Goal: Task Accomplishment & Management: Manage account settings

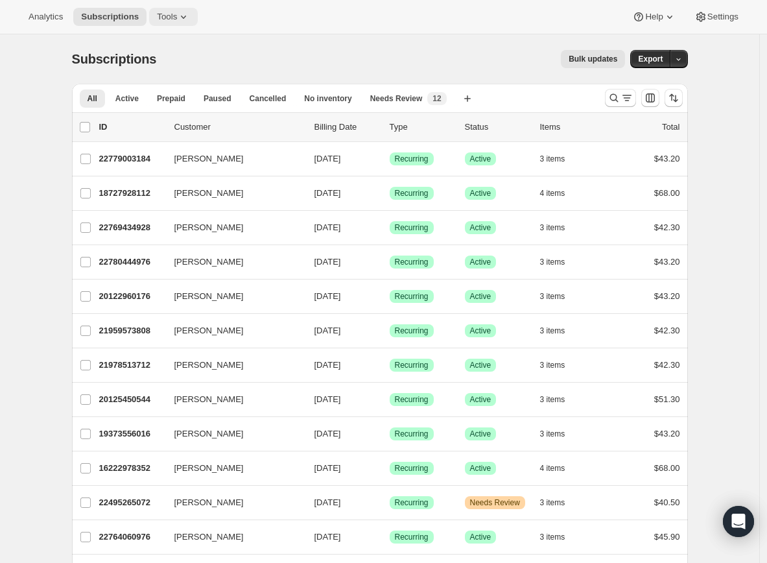
click at [165, 21] on span "Tools" at bounding box center [167, 17] width 20 height 10
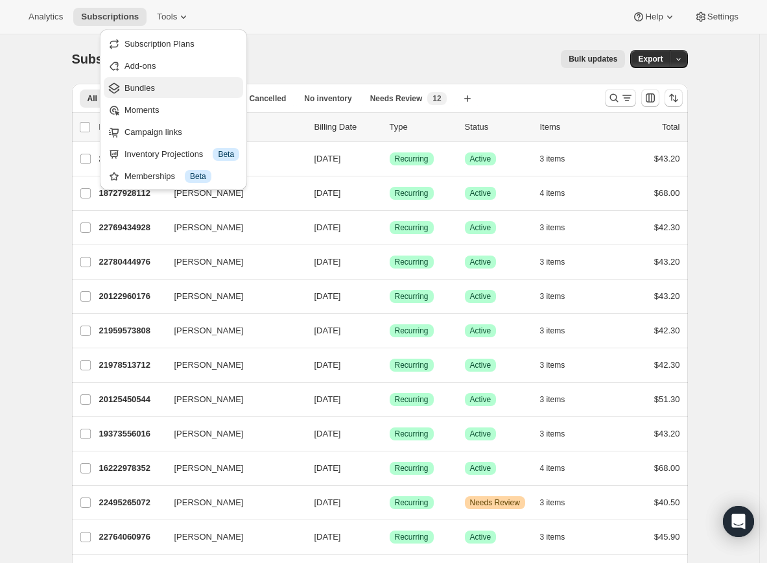
click at [145, 86] on span "Bundles" at bounding box center [139, 88] width 30 height 10
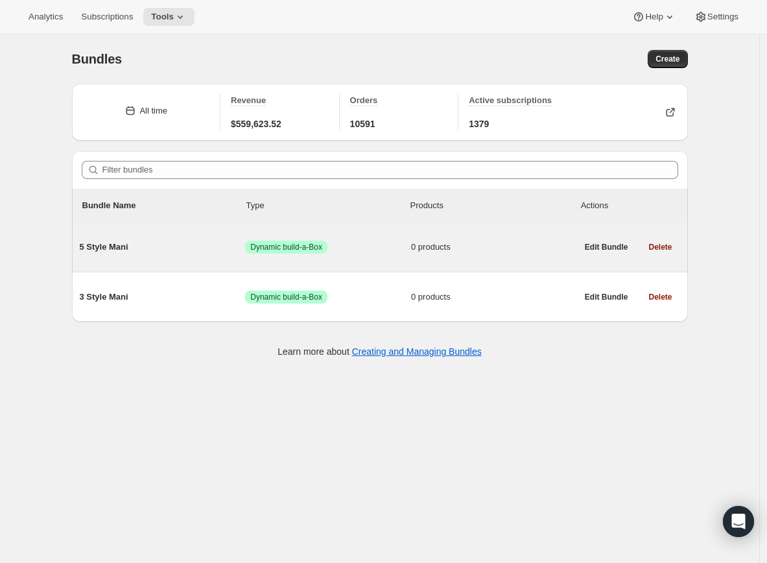
click at [105, 253] on span "5 Style Mani" at bounding box center [163, 247] width 166 height 13
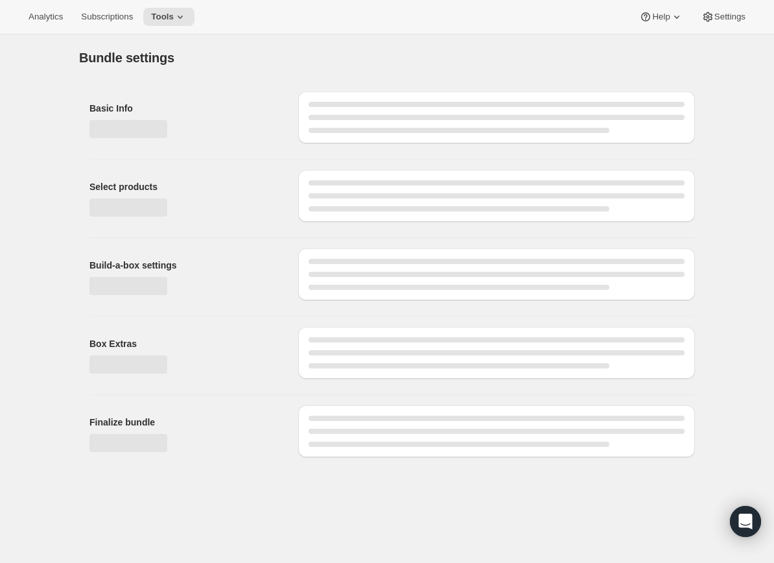
type input "5 Style Mani"
checkbox input "true"
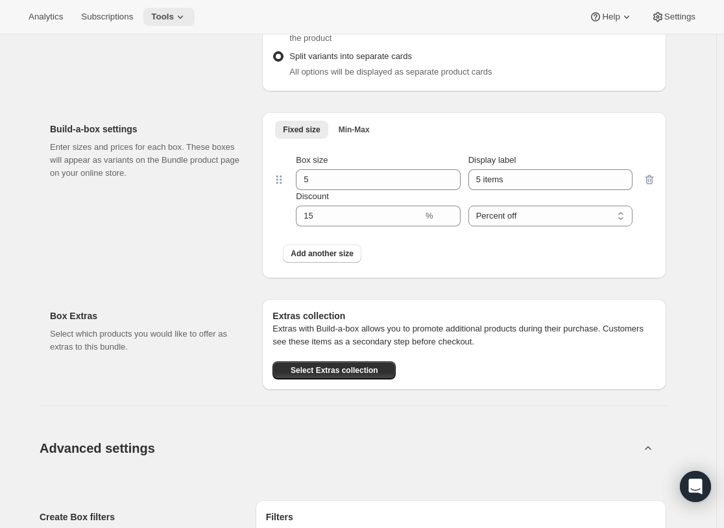
scroll to position [498, 0]
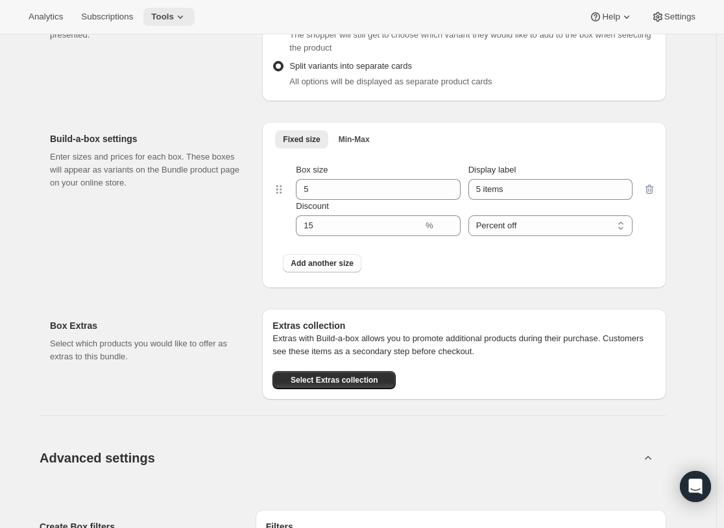
click at [165, 15] on span "Tools" at bounding box center [162, 17] width 23 height 10
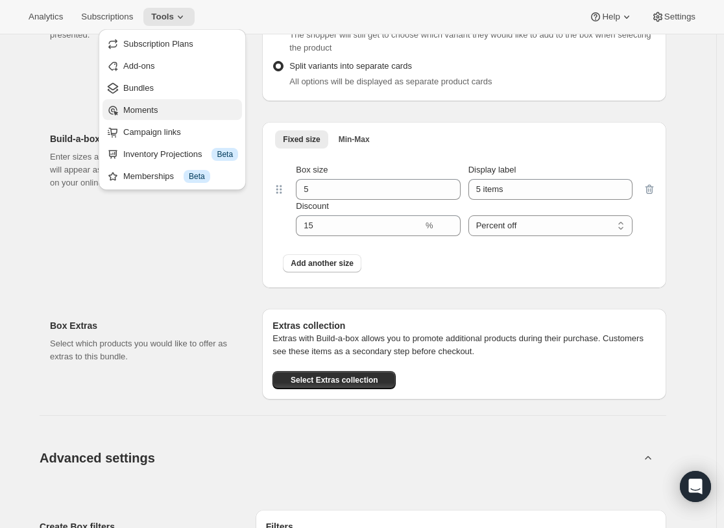
click at [152, 106] on span "Moments" at bounding box center [140, 110] width 34 height 10
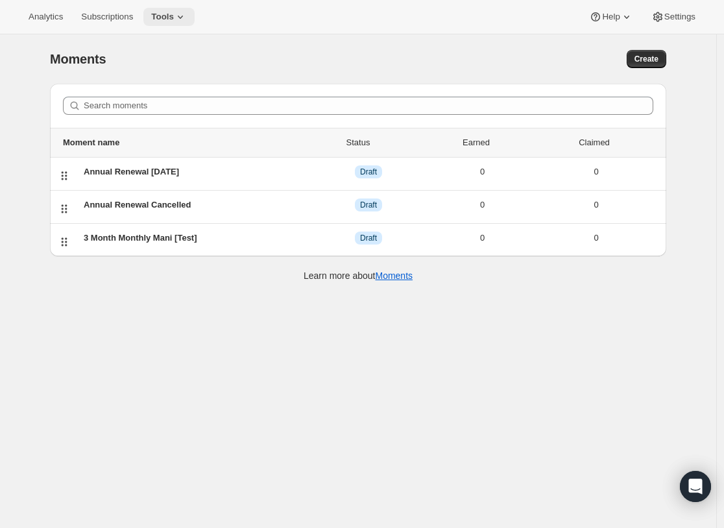
click at [170, 19] on span "Tools" at bounding box center [162, 17] width 23 height 10
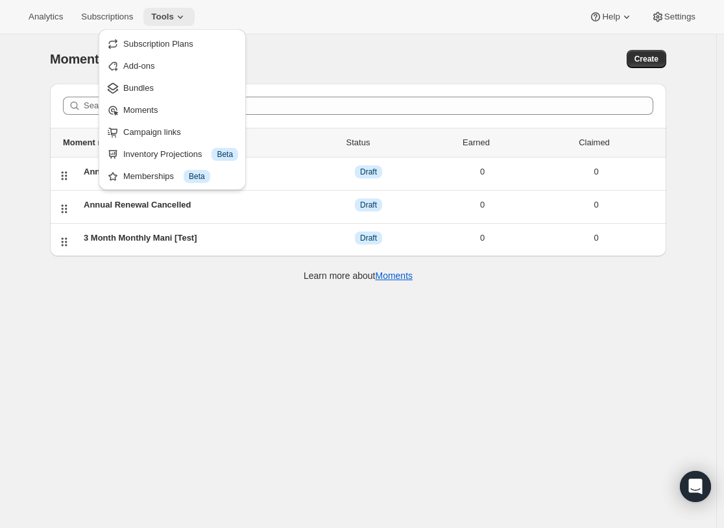
click at [170, 19] on span "Tools" at bounding box center [162, 17] width 23 height 10
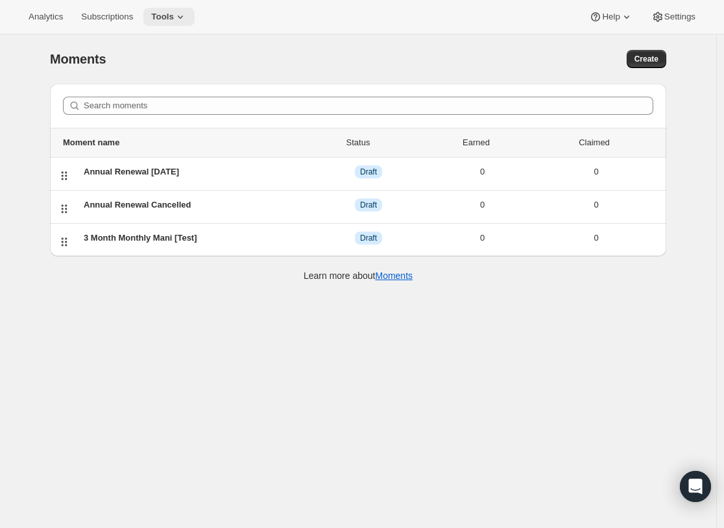
click at [170, 19] on span "Tools" at bounding box center [162, 17] width 23 height 10
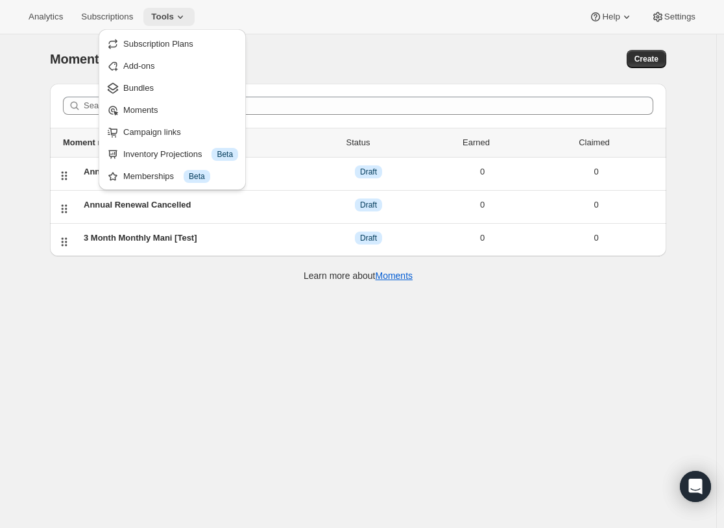
click at [170, 19] on span "Tools" at bounding box center [162, 17] width 23 height 10
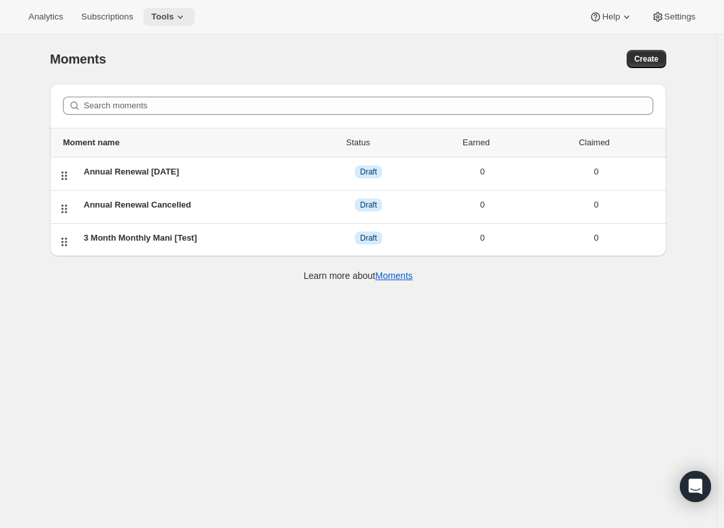
click at [170, 19] on span "Tools" at bounding box center [162, 17] width 23 height 10
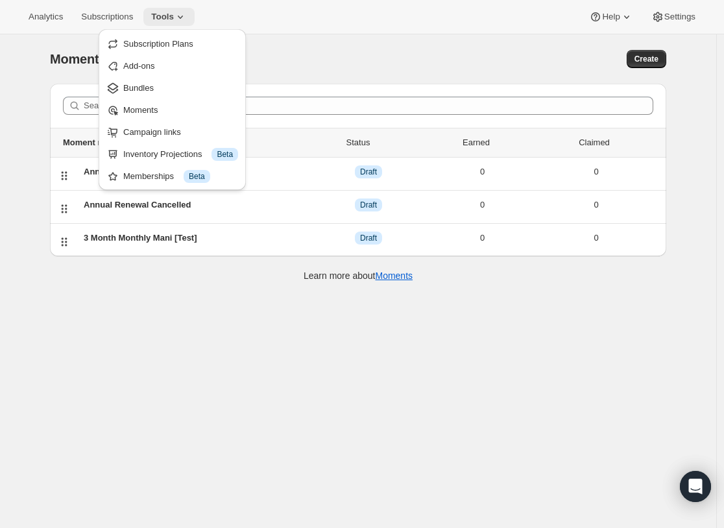
click at [171, 17] on span "Tools" at bounding box center [162, 17] width 23 height 10
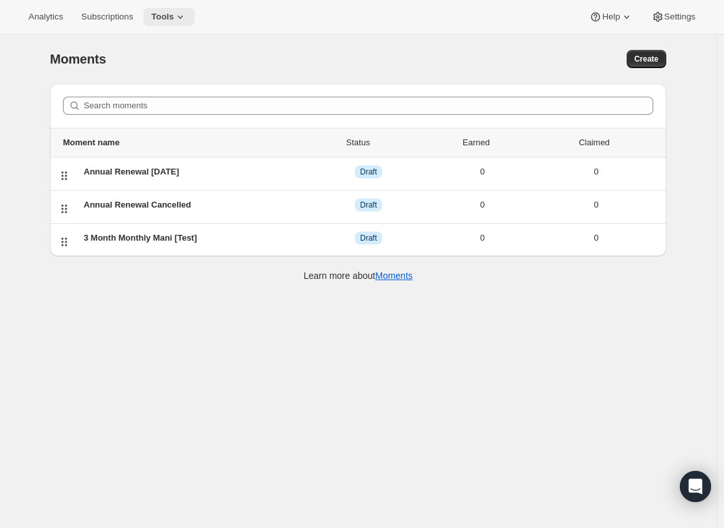
click at [169, 16] on span "Tools" at bounding box center [162, 17] width 23 height 10
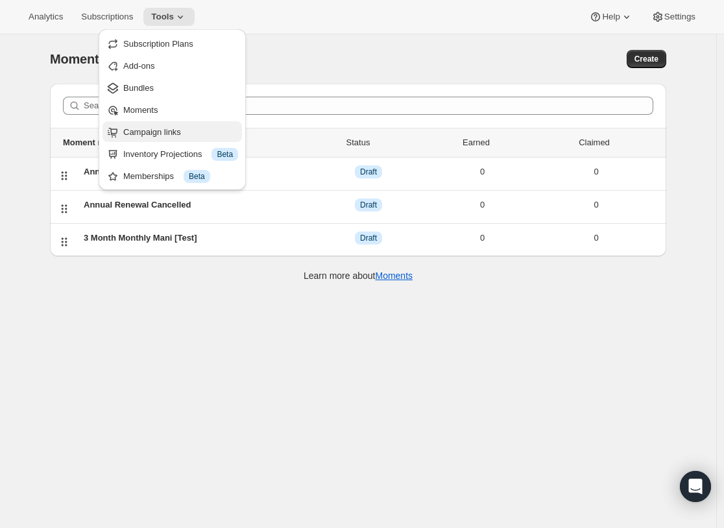
click at [150, 131] on span "Campaign links" at bounding box center [152, 132] width 58 height 10
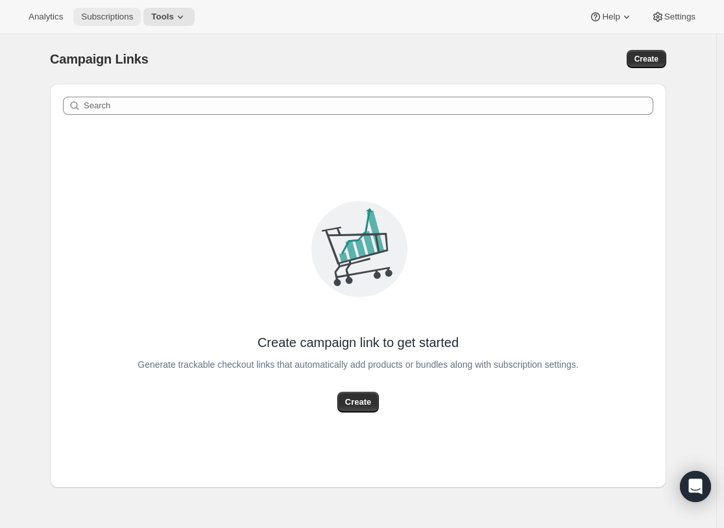
click at [133, 20] on span "Subscriptions" at bounding box center [107, 17] width 52 height 10
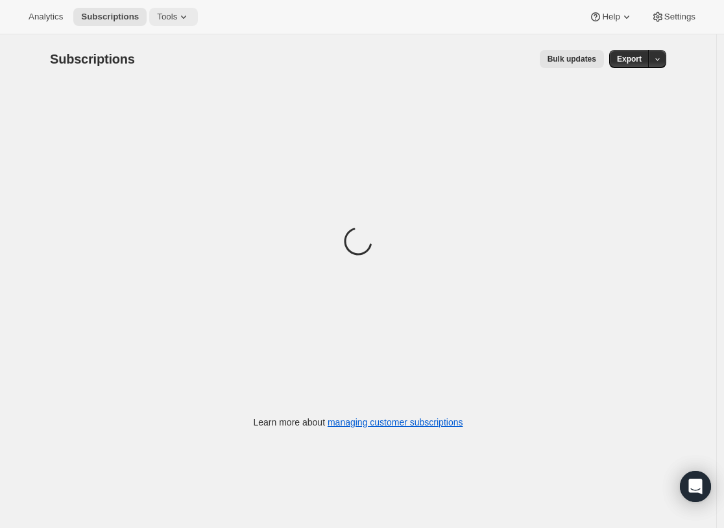
click at [183, 17] on icon at bounding box center [183, 16] width 13 height 13
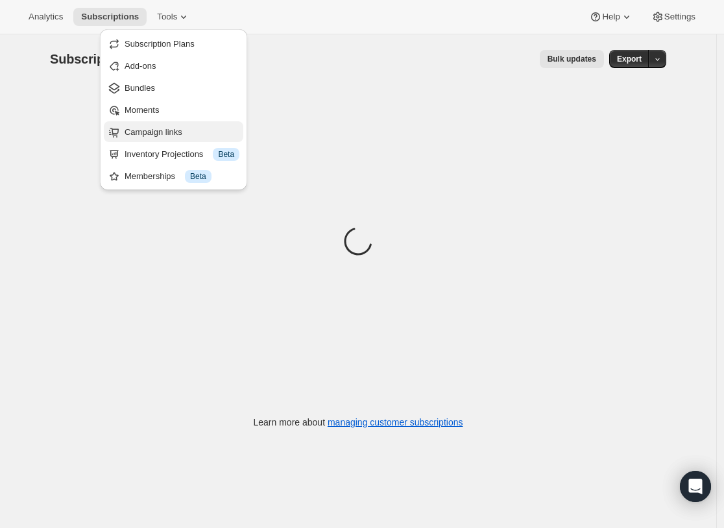
click at [152, 132] on span "Campaign links" at bounding box center [153, 132] width 58 height 10
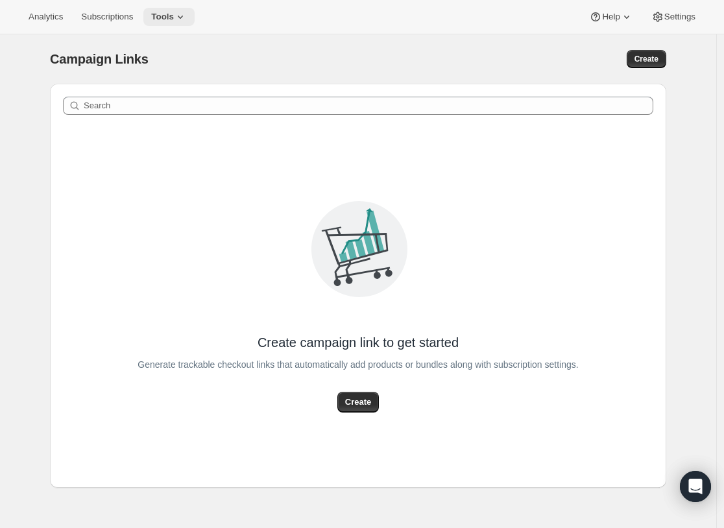
click at [186, 10] on button "Tools" at bounding box center [168, 17] width 51 height 18
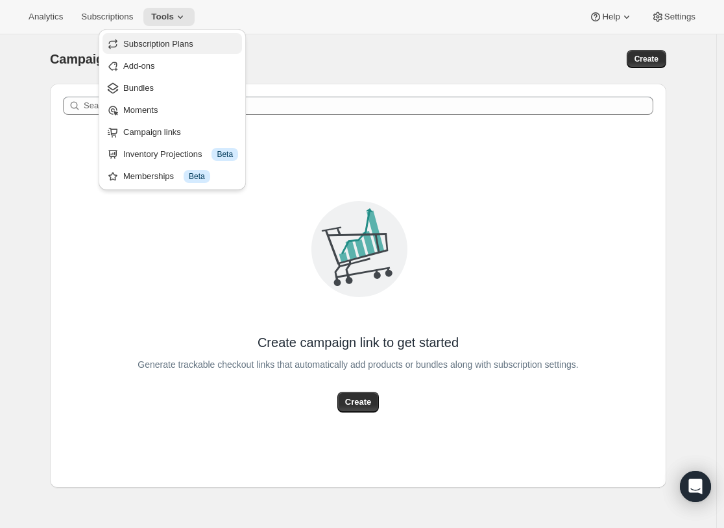
click at [178, 36] on button "Subscription Plans" at bounding box center [171, 43] width 139 height 21
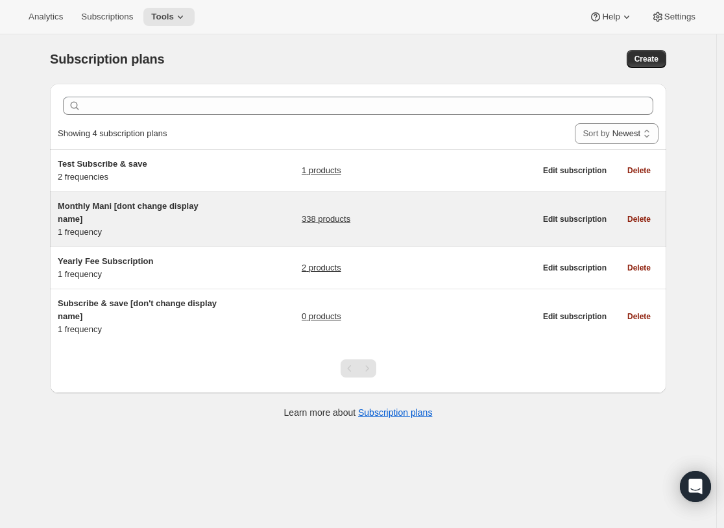
click at [309, 217] on link "338 products" at bounding box center [325, 219] width 49 height 13
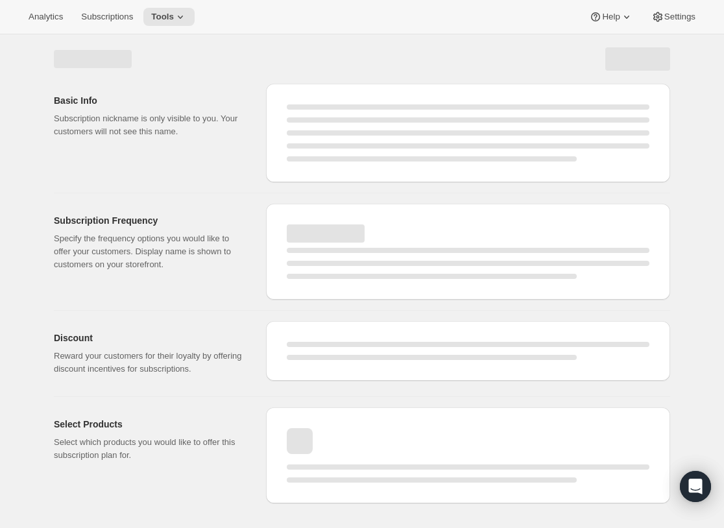
select select "WEEK"
select select "MONTH"
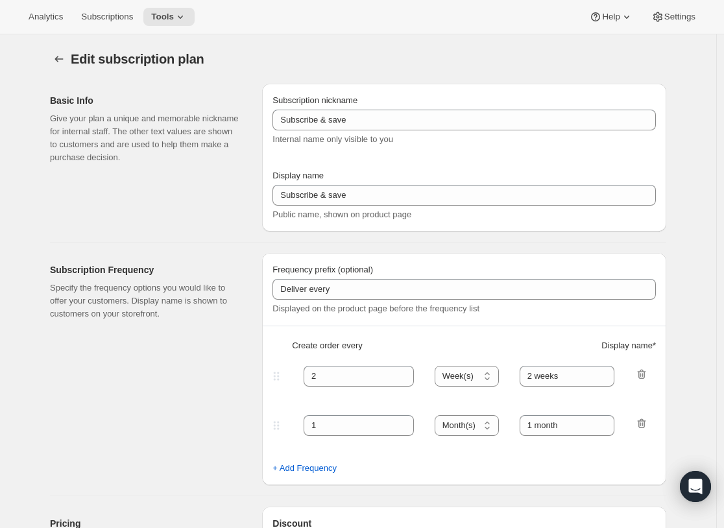
type input "Monthly Mani [dont change display name]"
type input "Monthly Mani"
type input "Deliver"
type input "1"
select select "MONTH"
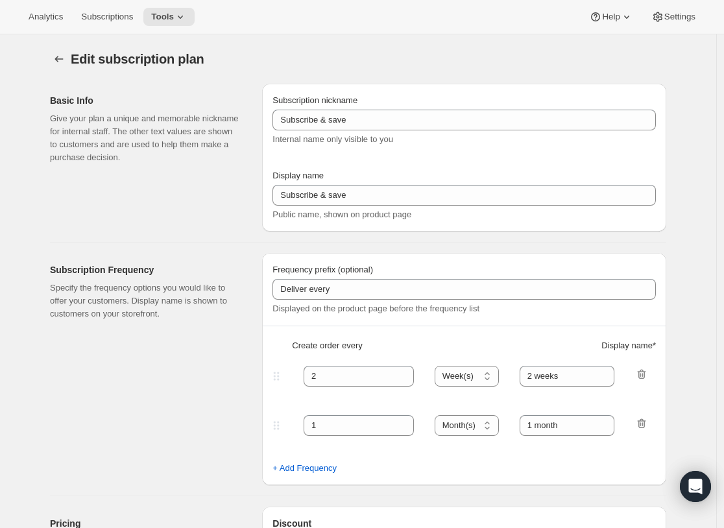
type input "Every 1 Month"
checkbox input "true"
select select "MONTHDAY"
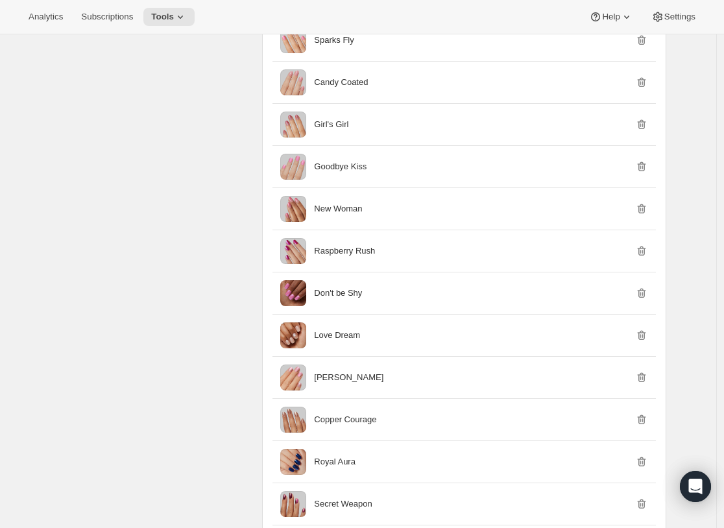
scroll to position [3224, 0]
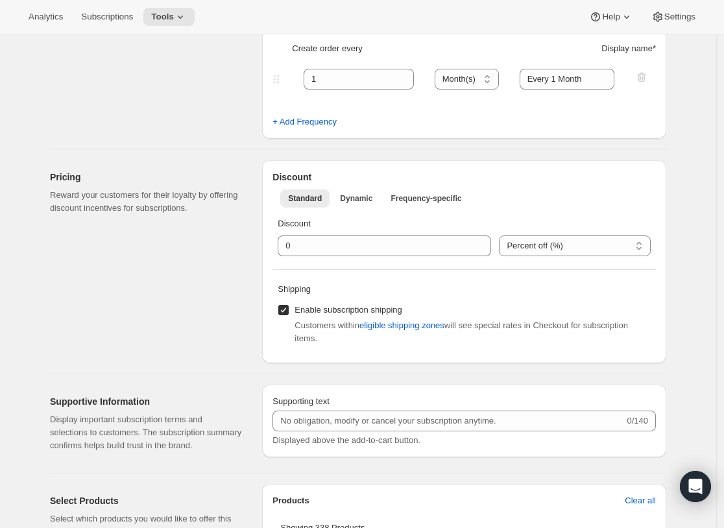
scroll to position [298, 0]
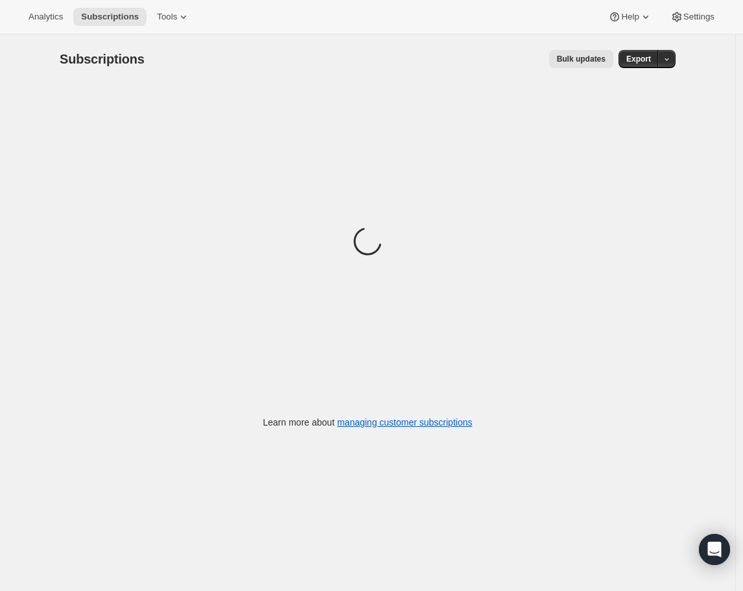
click at [183, 29] on div "Analytics Subscriptions Tools Help Settings" at bounding box center [371, 17] width 743 height 34
click at [176, 21] on span "Tools" at bounding box center [167, 17] width 20 height 10
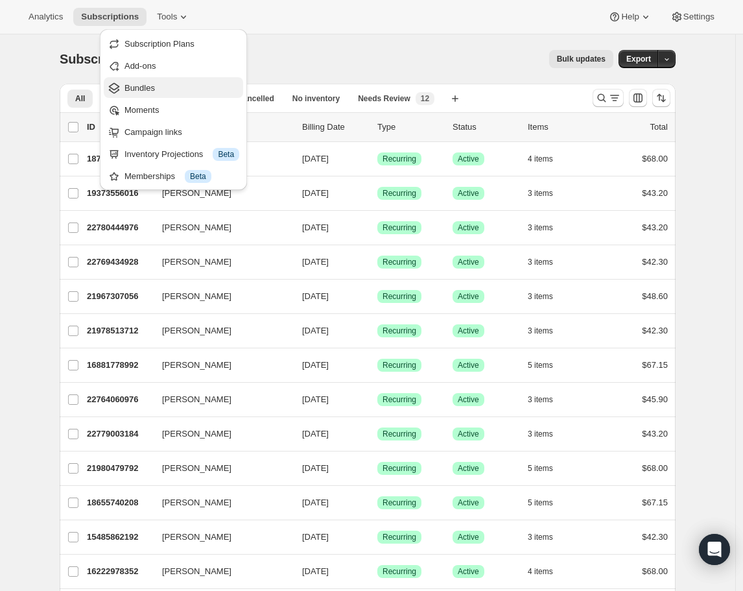
click at [179, 92] on span "Bundles" at bounding box center [181, 88] width 115 height 13
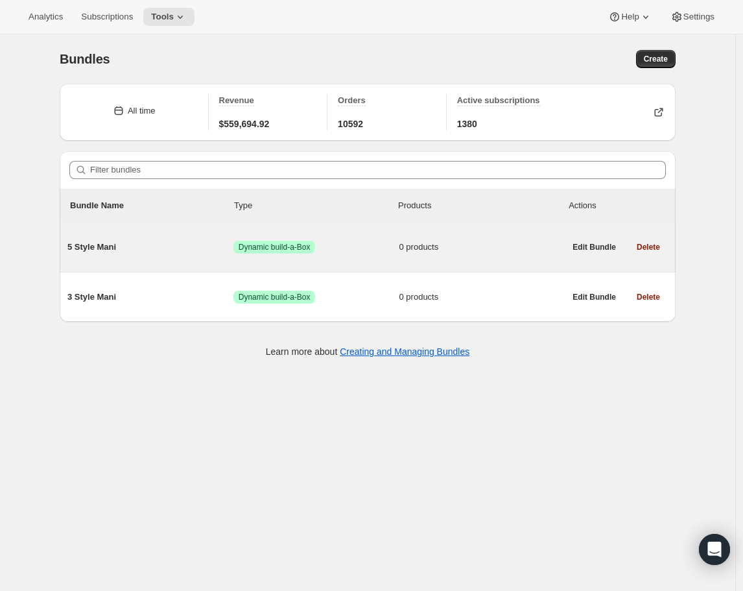
click at [165, 252] on span "5 Style Mani" at bounding box center [150, 247] width 166 height 13
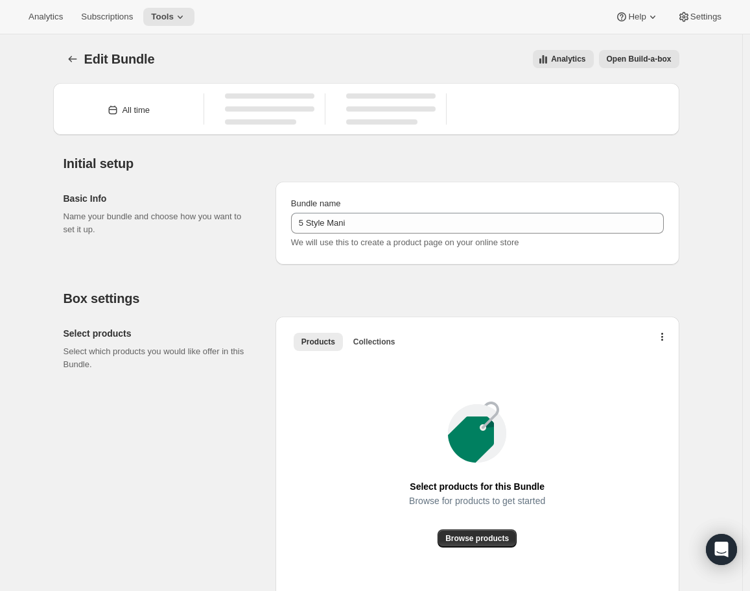
type input "5 Style Mani"
checkbox input "true"
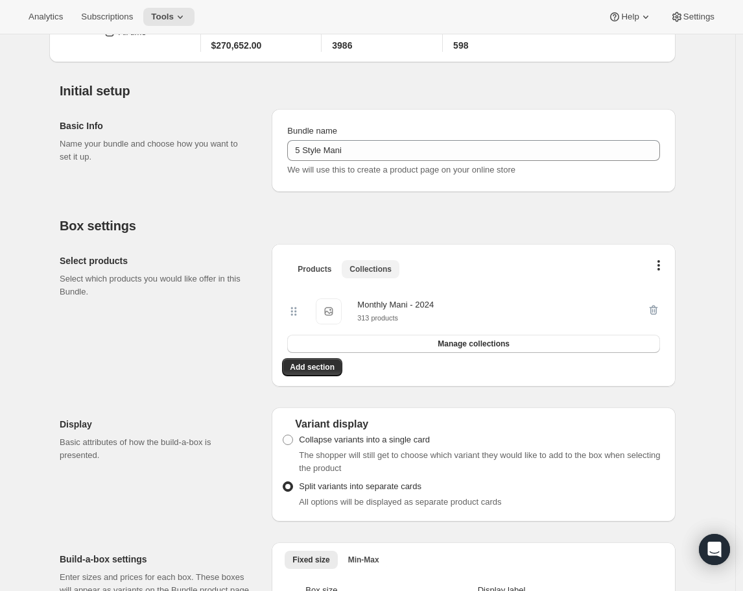
scroll to position [78, 0]
click at [499, 71] on div "Initial setup Basic Info Name your bundle and choose how you want to set it up.…" at bounding box center [362, 127] width 626 height 130
click at [453, 226] on h2 "Box settings" at bounding box center [368, 225] width 616 height 16
click at [656, 309] on icon "button" at bounding box center [653, 309] width 13 height 13
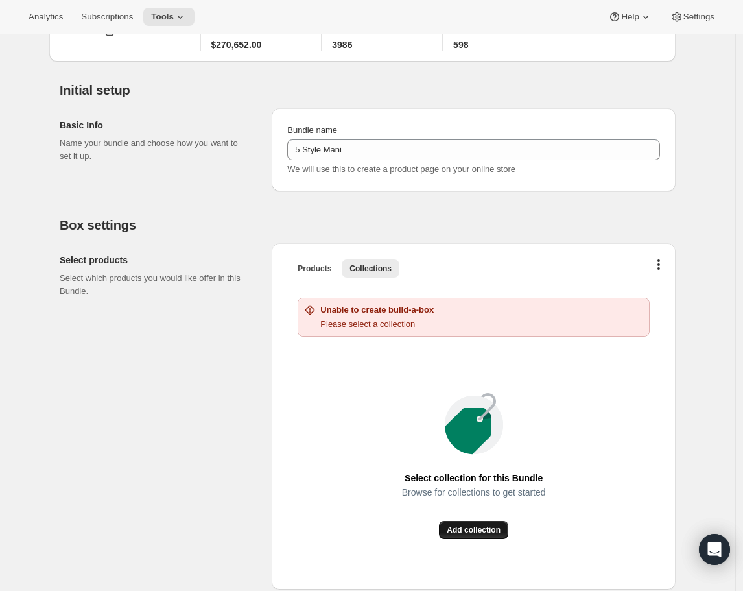
click at [482, 526] on span "Add collection" at bounding box center [474, 530] width 54 height 10
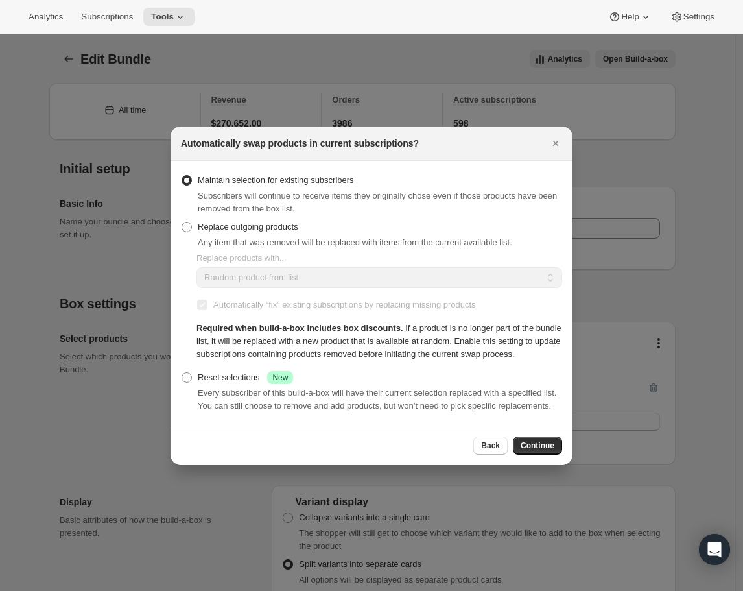
scroll to position [285, 0]
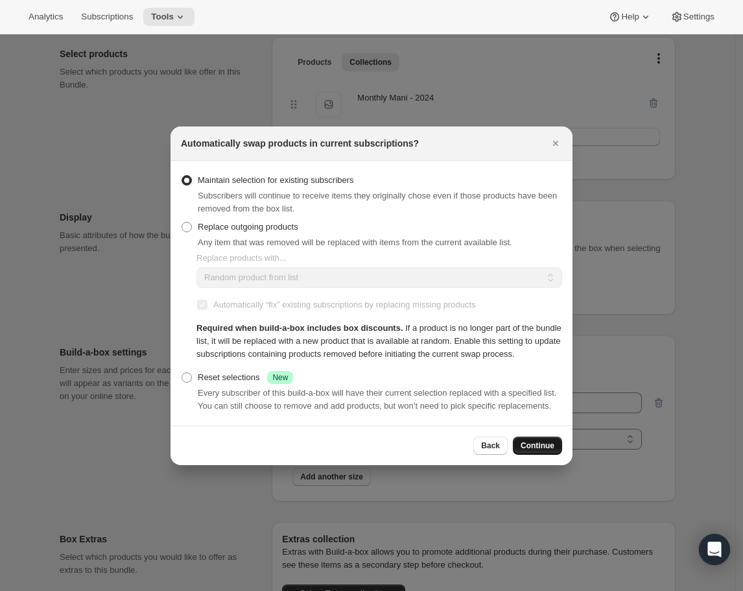
click at [549, 451] on span "Continue" at bounding box center [538, 445] width 34 height 10
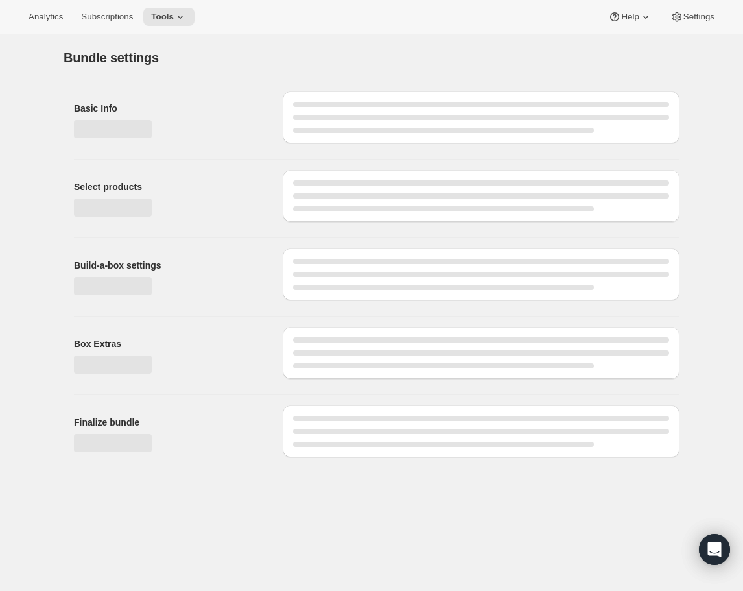
scroll to position [0, 0]
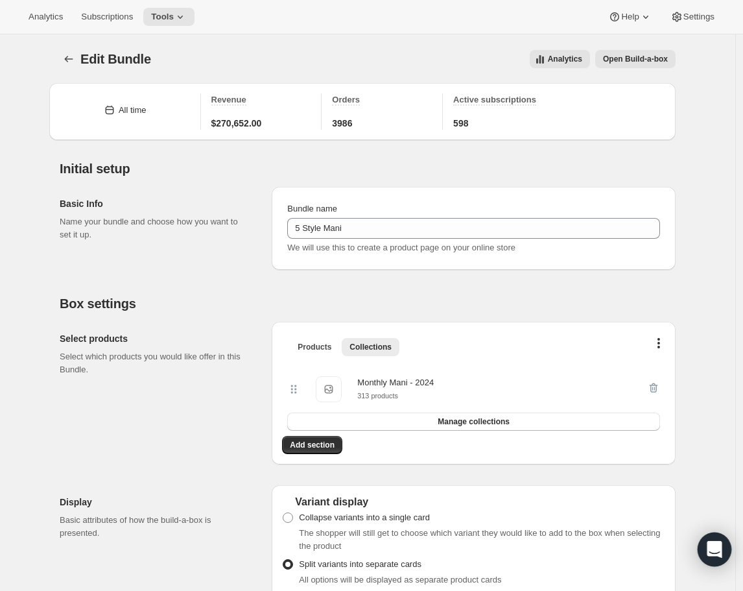
click at [725, 543] on div "Open Intercom Messenger" at bounding box center [715, 549] width 34 height 34
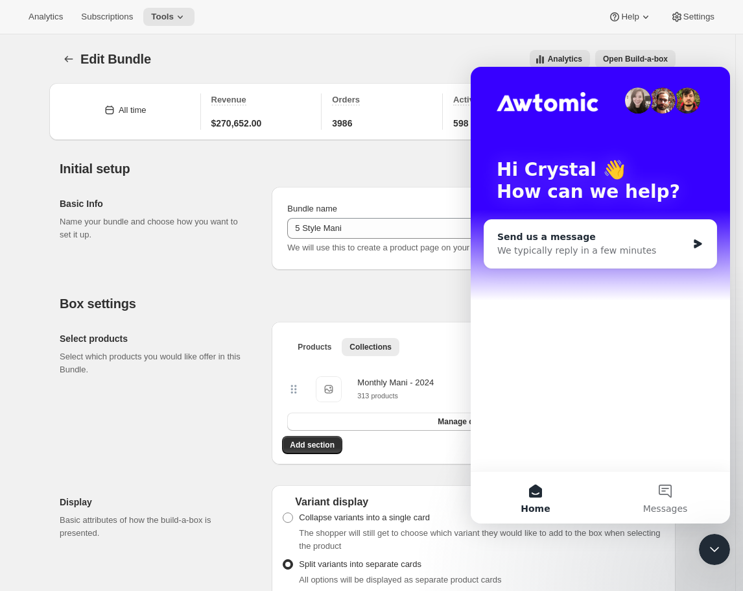
click at [626, 235] on div "Send us a message" at bounding box center [592, 237] width 190 height 14
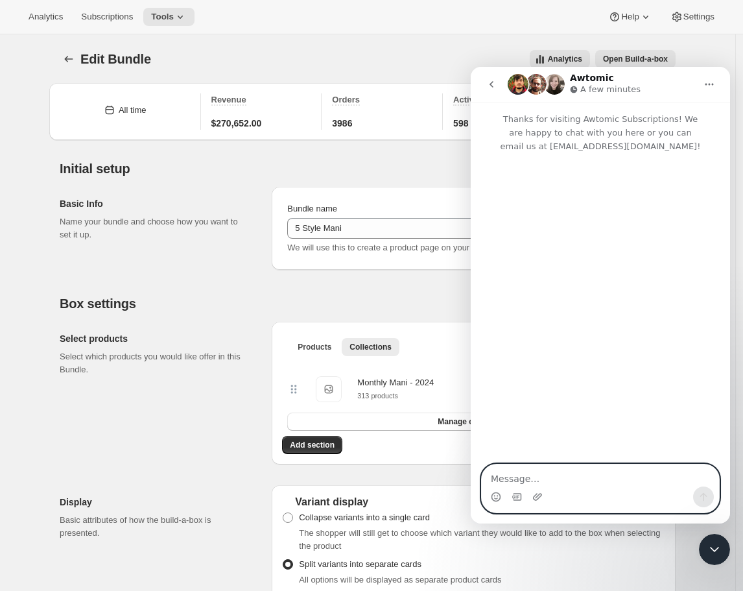
click at [555, 473] on textarea "Message…" at bounding box center [600, 475] width 237 height 22
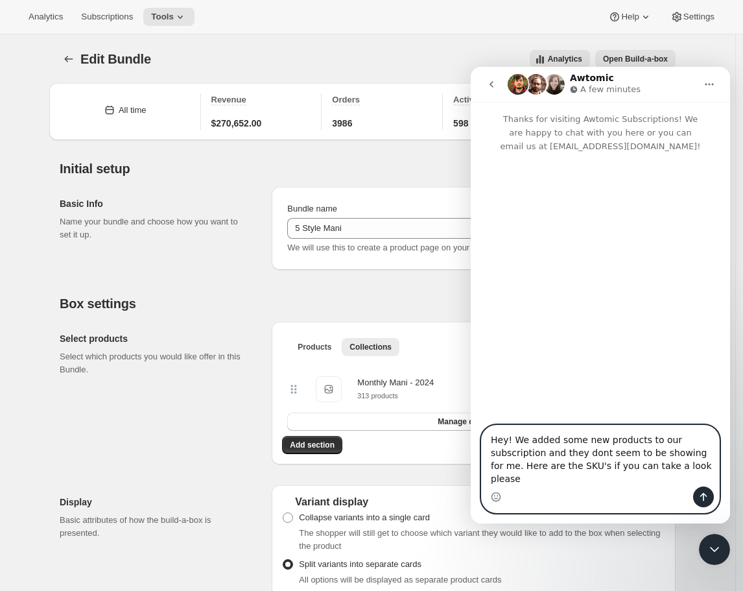
paste textarea "https://kleokolor.com/collections/back-in-stock"
type textarea "Hey! We added some new products to our subscription and they dont seem to be sh…"
